Goal: Navigation & Orientation: Find specific page/section

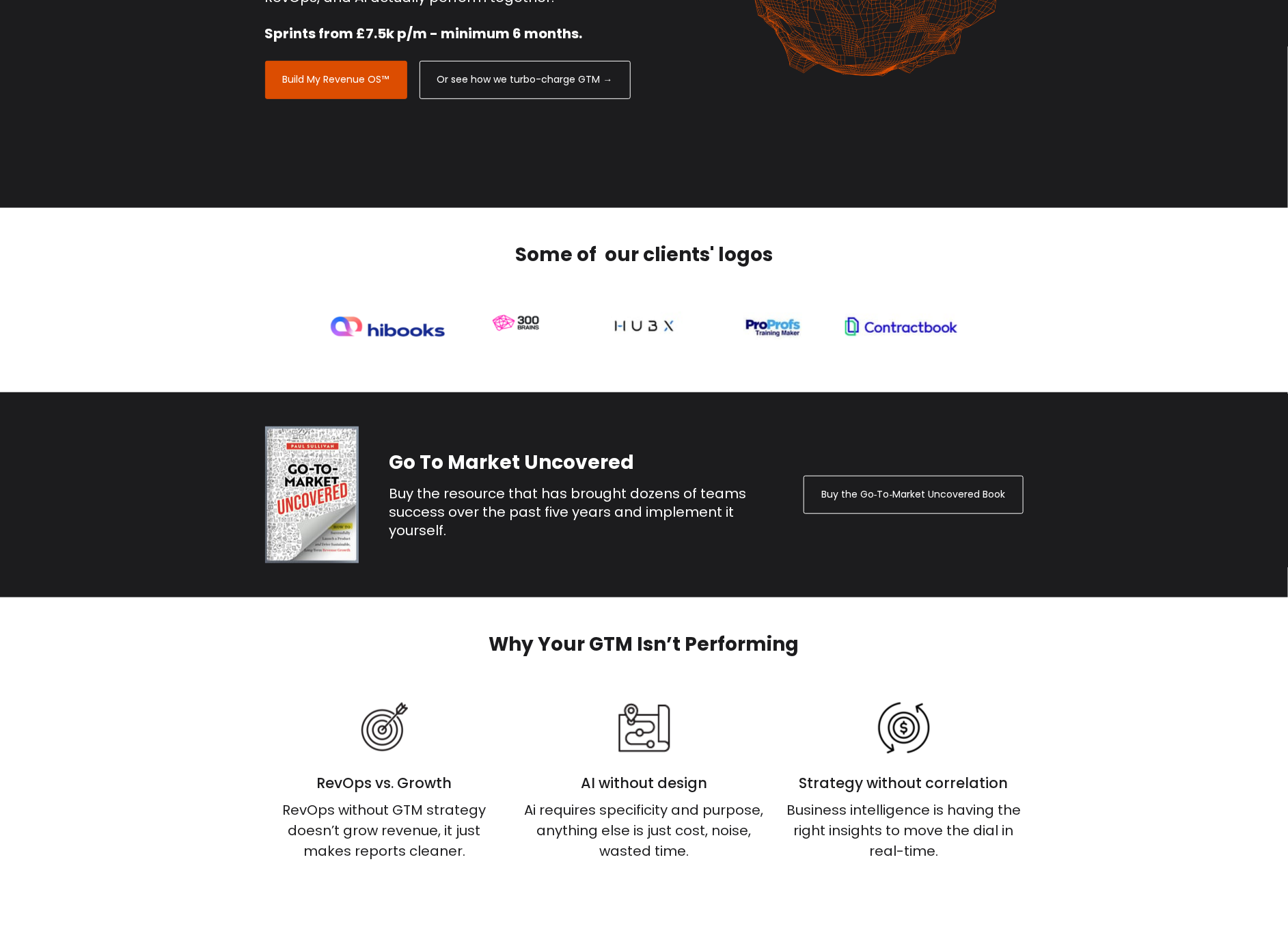
scroll to position [308, 0]
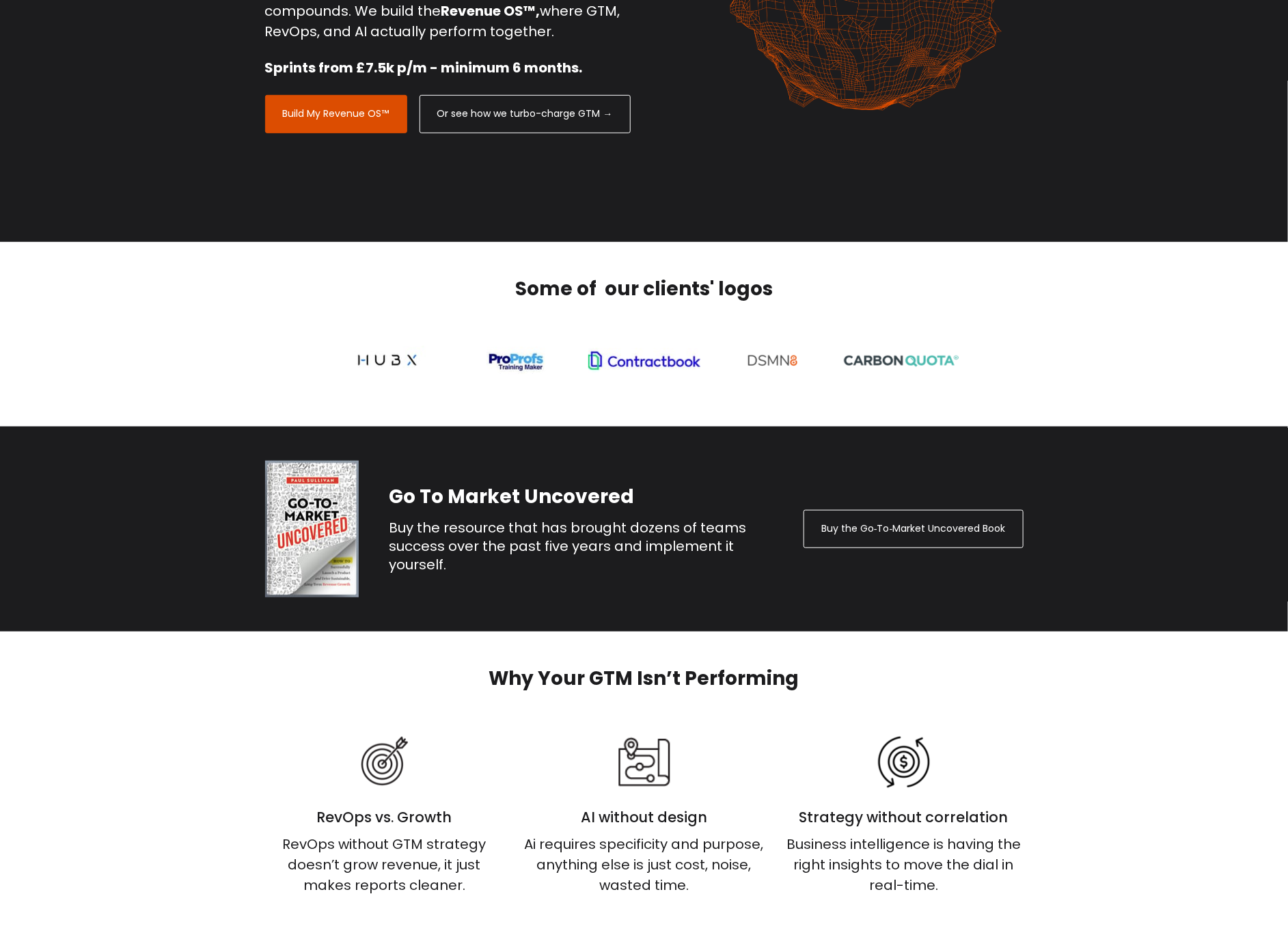
scroll to position [308, 0]
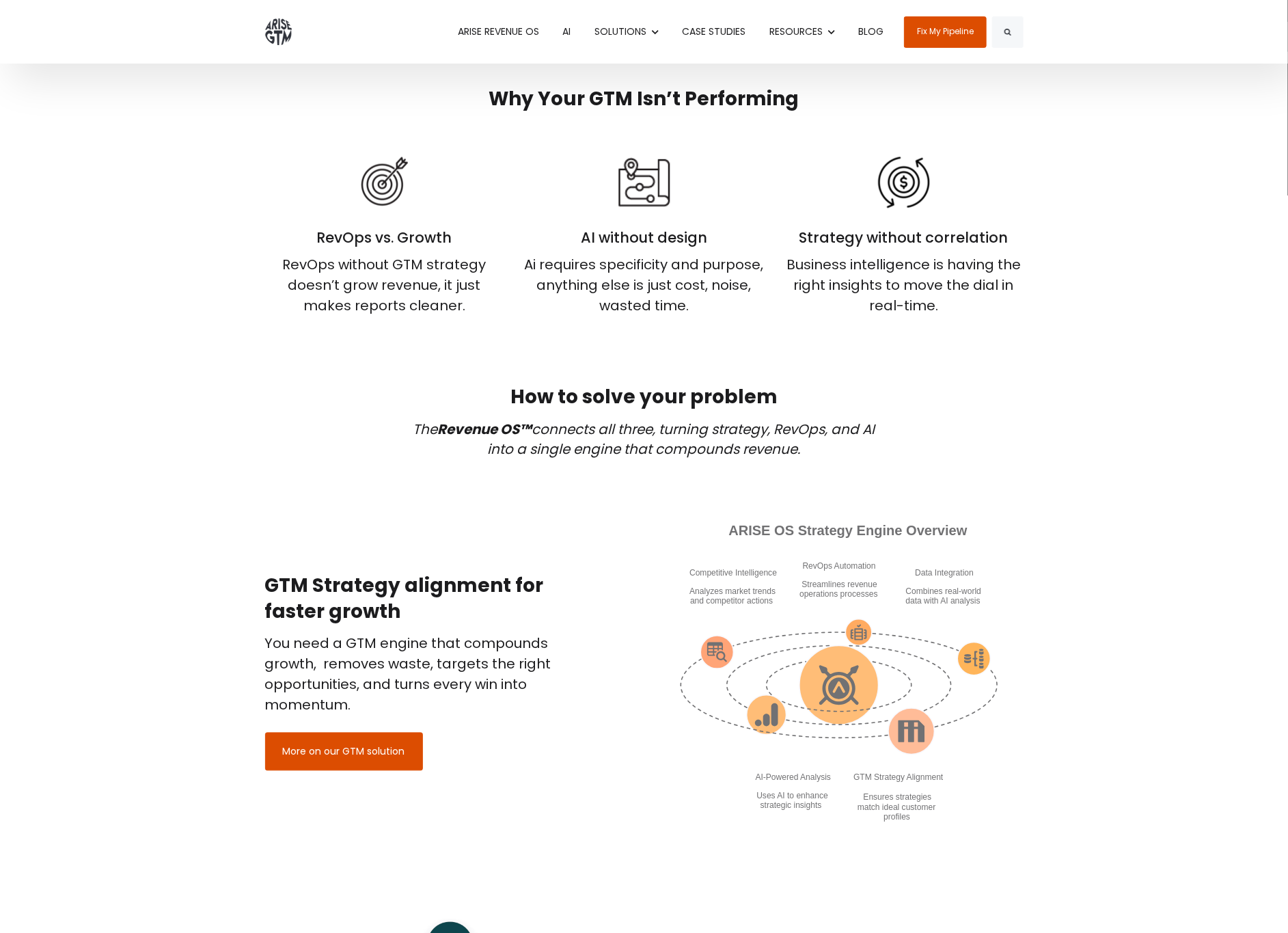
scroll to position [513, 0]
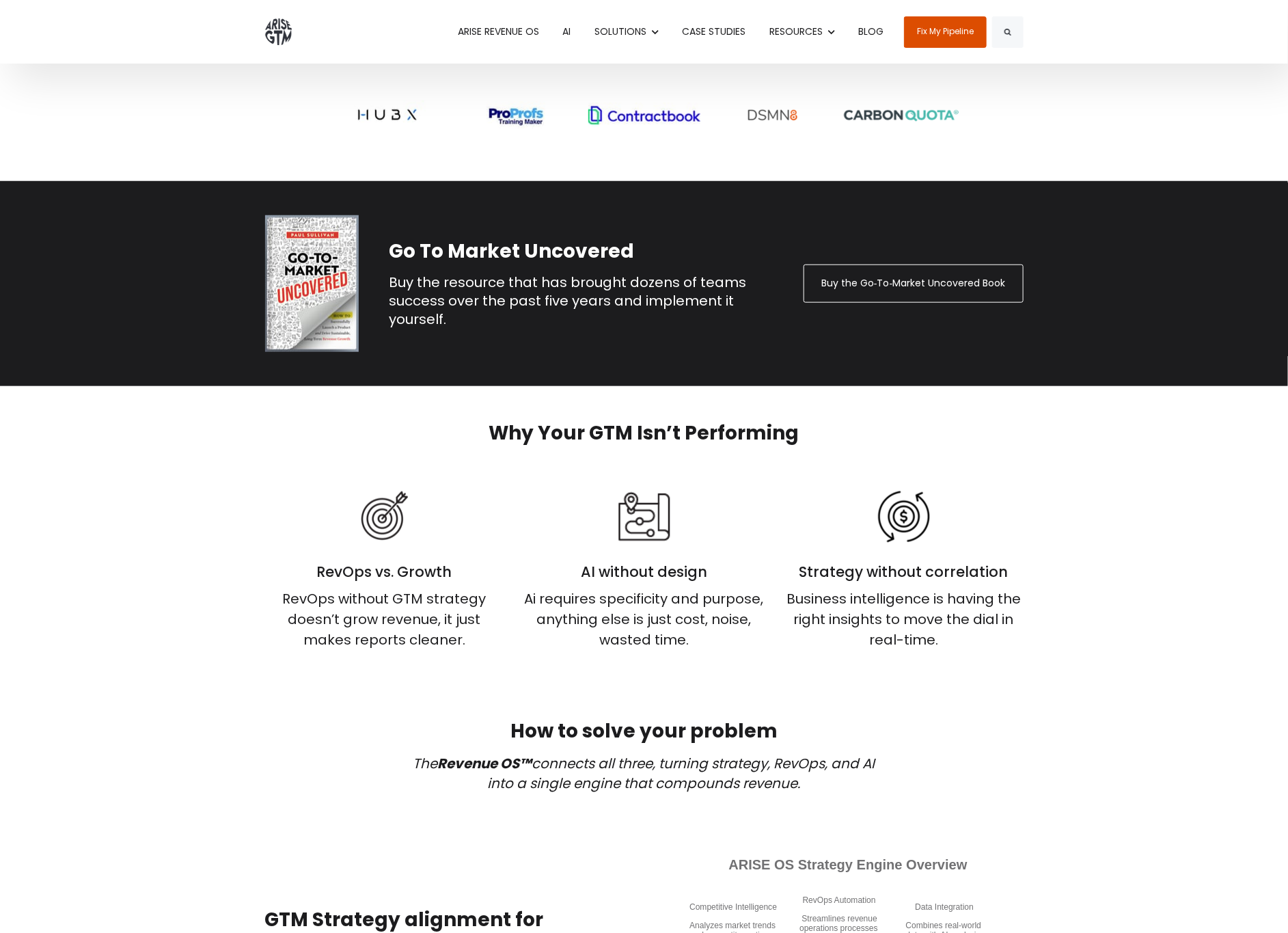
click at [473, 27] on link "ARISE REVENUE OS" at bounding box center [499, 31] width 102 height 64
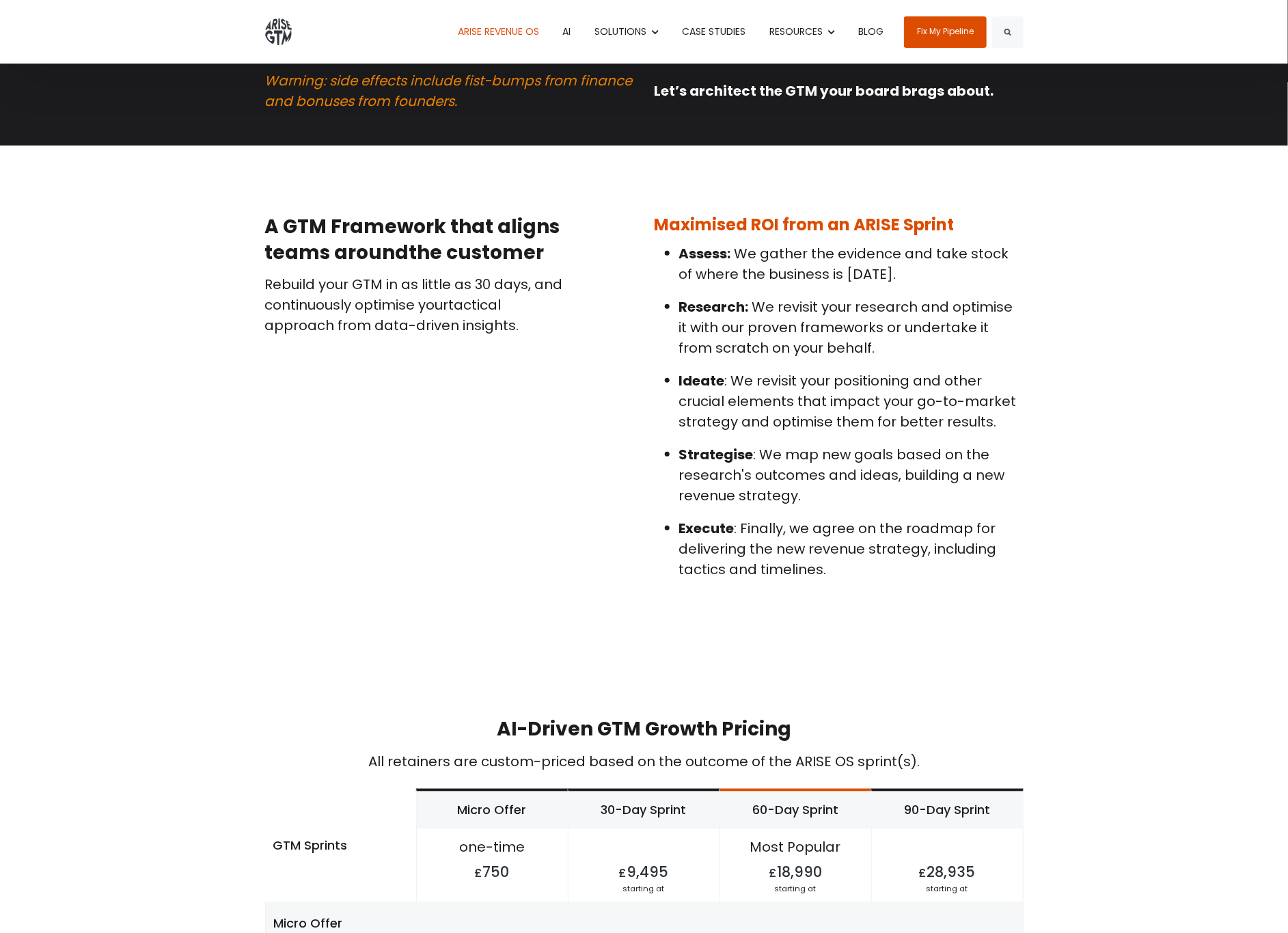
scroll to position [2768, 0]
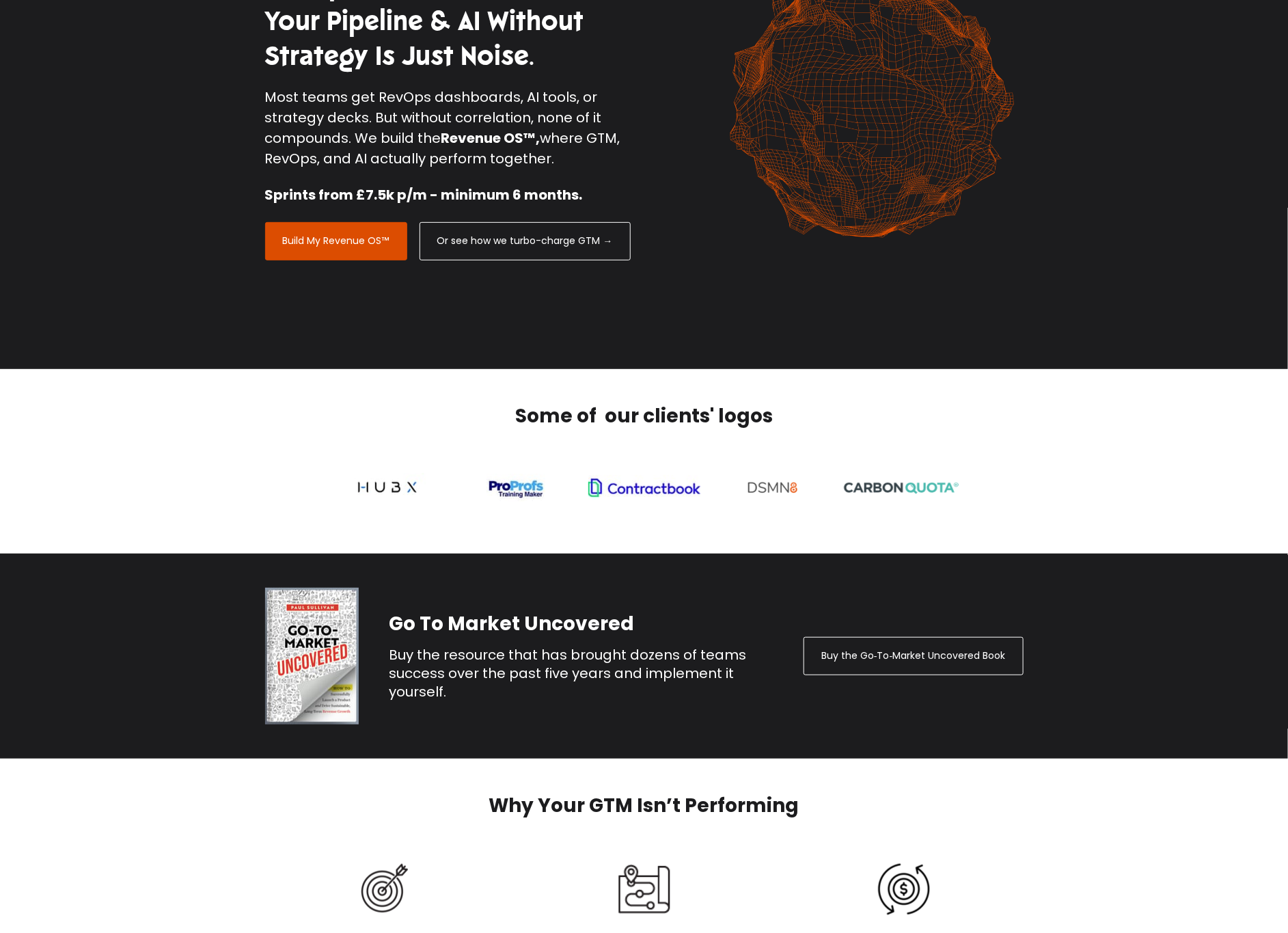
scroll to position [205, 0]
